Goal: Find contact information: Find contact information

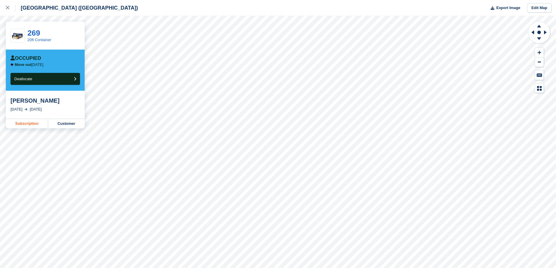
click at [32, 123] on link "Subscription" at bounding box center [27, 123] width 42 height 9
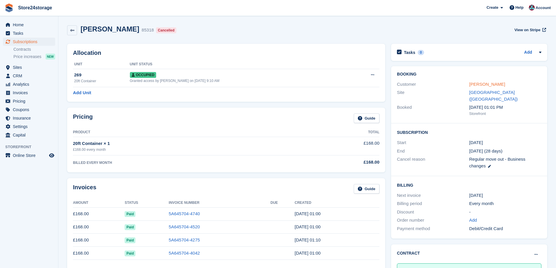
click at [483, 86] on link "[PERSON_NAME]" at bounding box center [488, 84] width 36 height 5
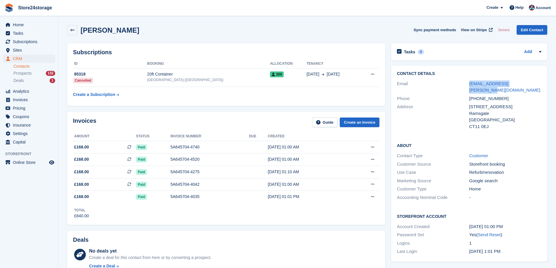
drag, startPoint x: 525, startPoint y: 84, endPoint x: 469, endPoint y: 84, distance: 56.4
click at [469, 84] on div "Email beverley.nutter@gmail.com" at bounding box center [469, 87] width 145 height 15
copy div "beverley.nutter@gmail.com"
